Goal: Answer question/provide support: Share knowledge or assist other users

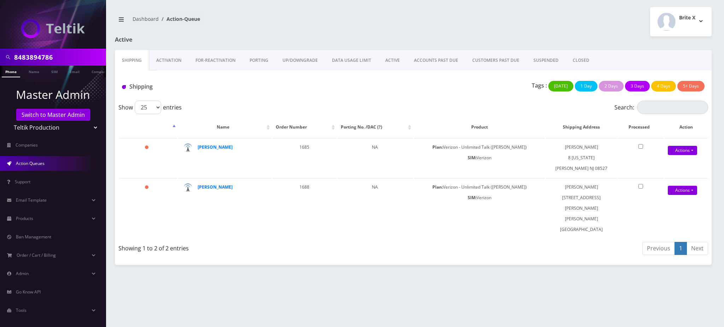
drag, startPoint x: 0, startPoint y: 0, endPoint x: 0, endPoint y: 52, distance: 51.6
click at [0, 52] on div "8483894786" at bounding box center [53, 57] width 106 height 17
paste input "18483673318"
click at [0, 54] on div "18483673318" at bounding box center [53, 57] width 106 height 17
type input "8483673318"
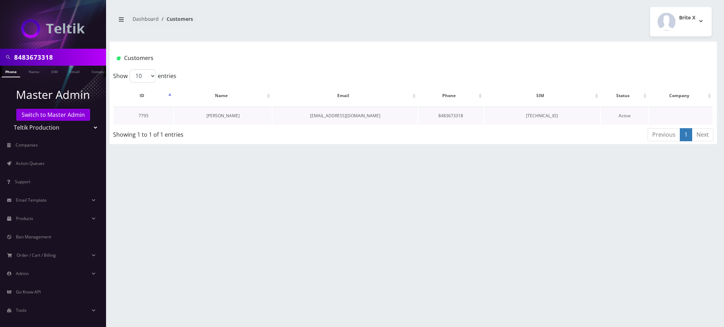
click at [232, 116] on link "[PERSON_NAME]" at bounding box center [222, 116] width 33 height 6
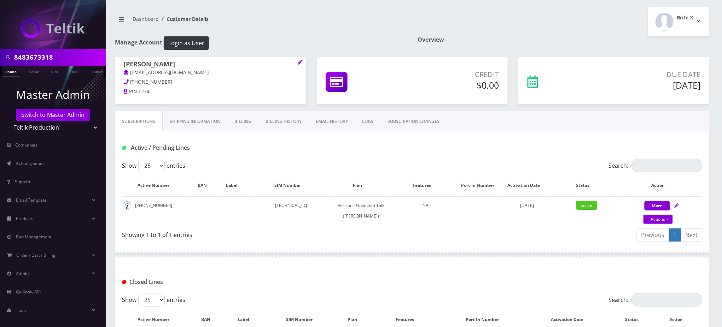
click at [352, 23] on nav "Dashboard Customer Details" at bounding box center [261, 22] width 292 height 20
click at [332, 23] on nav "Dashboard Customer Details" at bounding box center [261, 22] width 292 height 20
click at [302, 12] on nav "Dashboard Customer Details" at bounding box center [261, 22] width 292 height 20
